Goal: Task Accomplishment & Management: Use online tool/utility

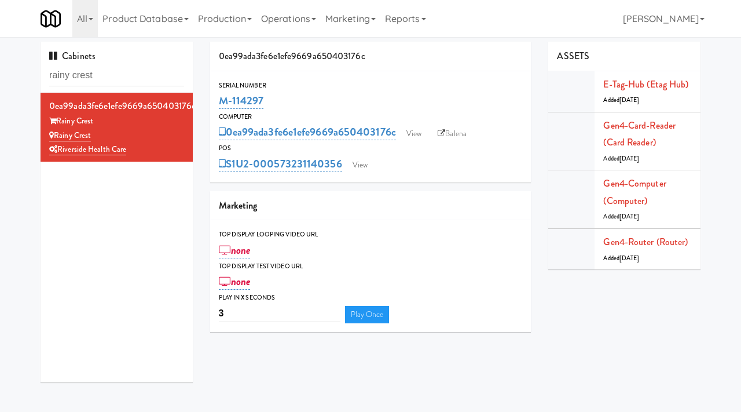
scroll to position [9, 0]
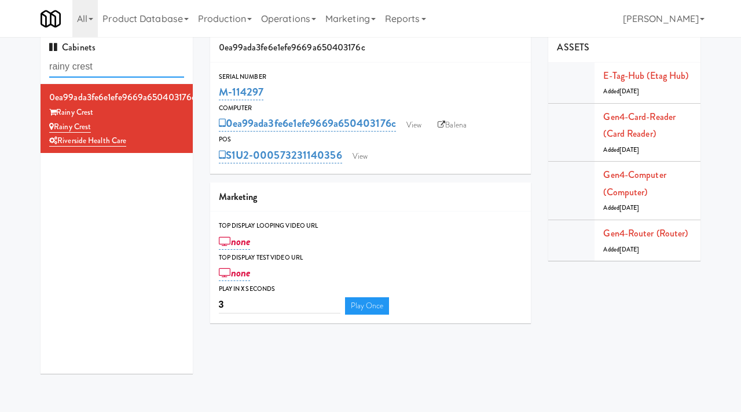
click at [116, 69] on input "rainy crest" at bounding box center [116, 66] width 135 height 21
type input "essex"
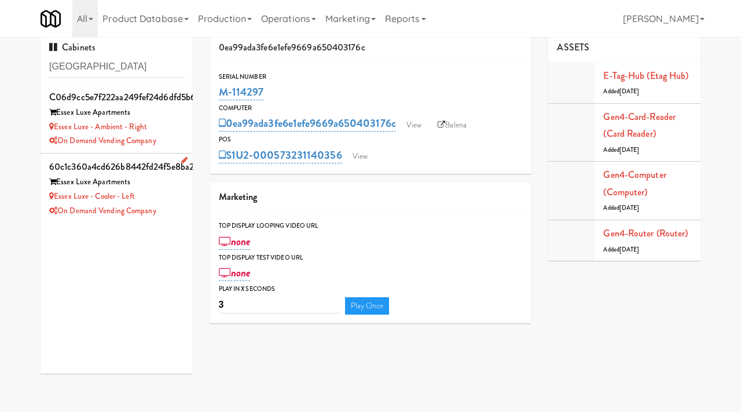
click at [173, 186] on div "Essex Luxe Apartments" at bounding box center [116, 182] width 135 height 14
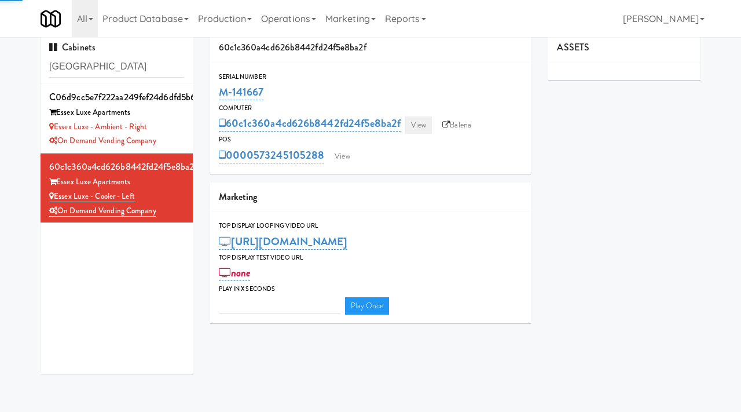
type input "3"
click at [421, 131] on link "View" at bounding box center [418, 124] width 27 height 17
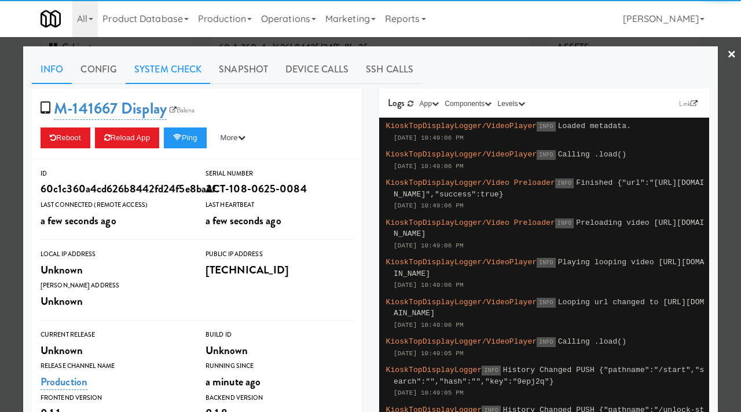
click at [163, 64] on link "System Check" at bounding box center [168, 69] width 85 height 29
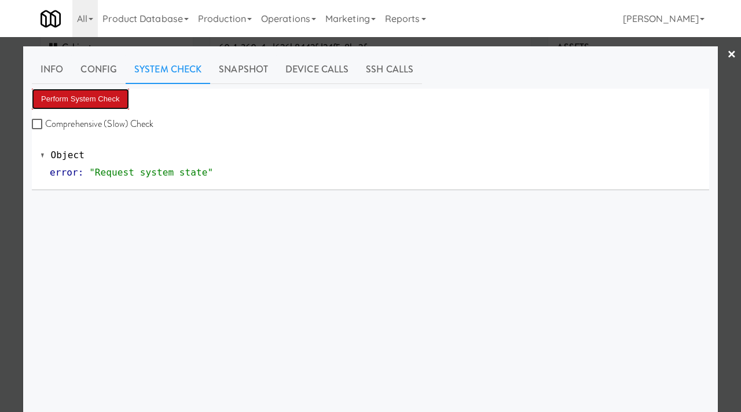
click at [70, 100] on button "Perform System Check" at bounding box center [80, 99] width 97 height 21
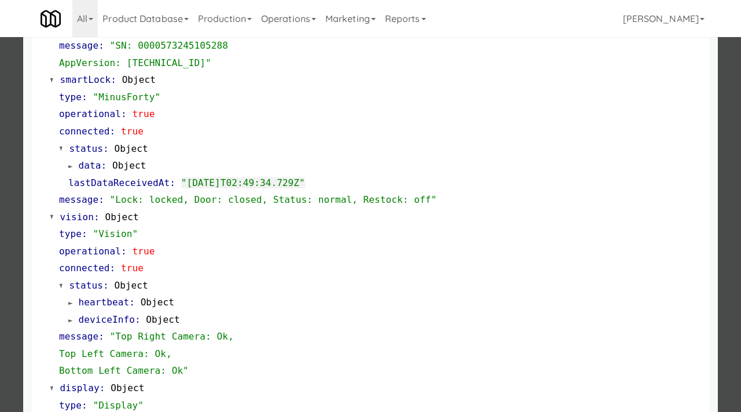
scroll to position [391, 0]
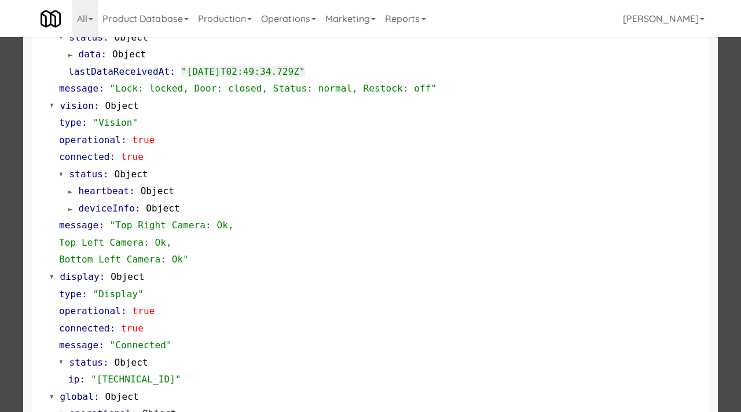
click at [0, 248] on div at bounding box center [370, 206] width 741 height 412
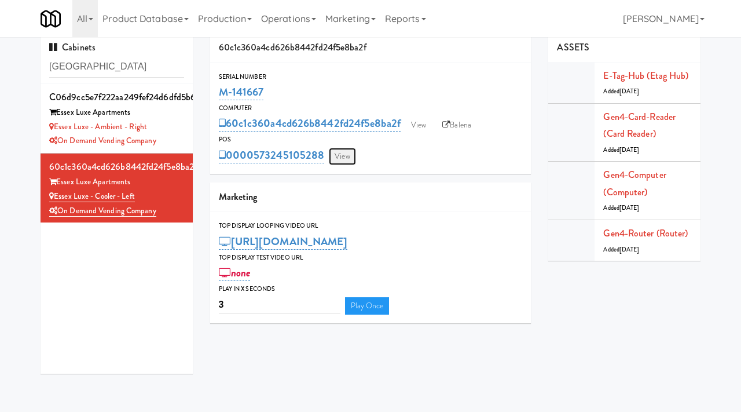
click at [338, 157] on link "View" at bounding box center [342, 156] width 27 height 17
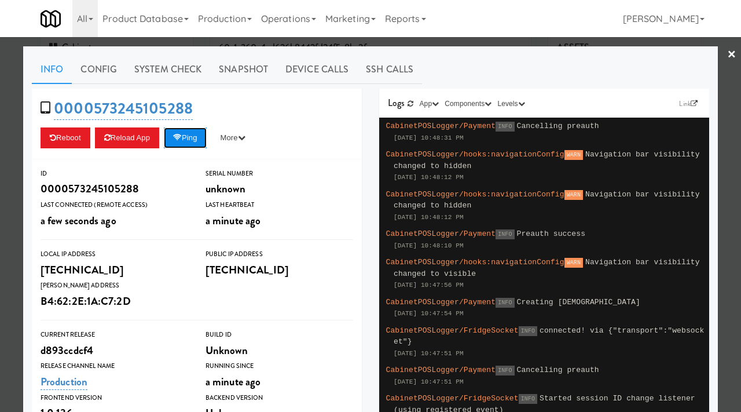
click at [196, 144] on button "Ping" at bounding box center [185, 137] width 43 height 21
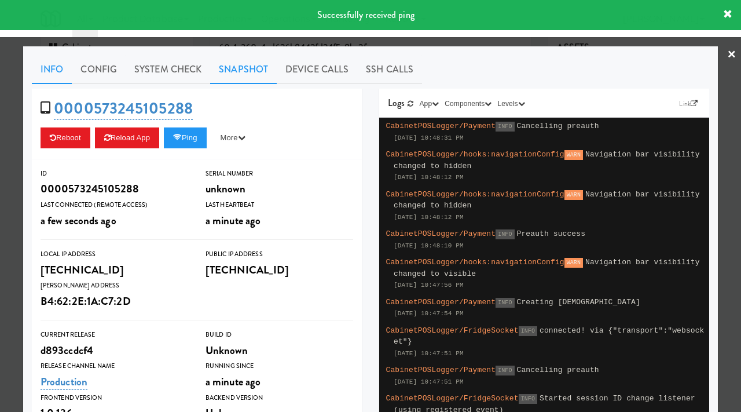
click at [238, 69] on link "Snapshot" at bounding box center [243, 69] width 67 height 29
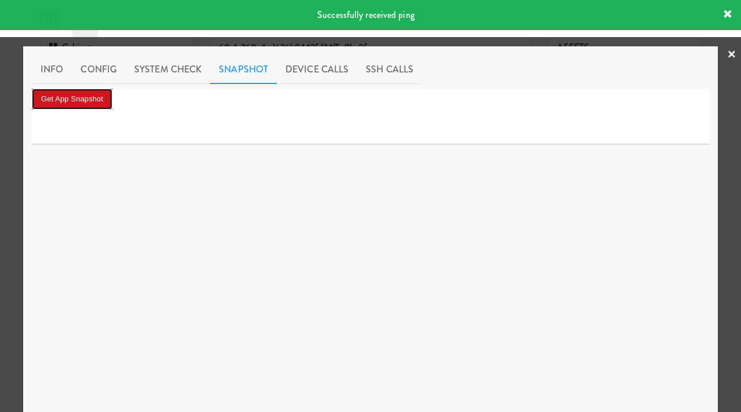
click at [88, 90] on button "Get App Snapshot" at bounding box center [72, 99] width 80 height 21
